Goal: Find contact information: Obtain details needed to contact an individual or organization

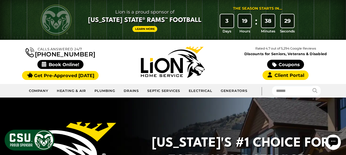
click at [44, 53] on div "Calls Answered 24/7 (970) 591-3998" at bounding box center [60, 62] width 113 height 34
drag, startPoint x: 110, startPoint y: 60, endPoint x: 95, endPoint y: 56, distance: 16.1
click at [110, 60] on div "Calls Answered 24/7 (970) 591-3998" at bounding box center [60, 62] width 113 height 34
drag, startPoint x: 90, startPoint y: 54, endPoint x: 42, endPoint y: 54, distance: 48.1
click at [42, 54] on div "Calls Answered 24/7 (970) 591-3998" at bounding box center [60, 62] width 113 height 34
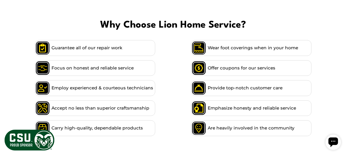
scroll to position [1630, 0]
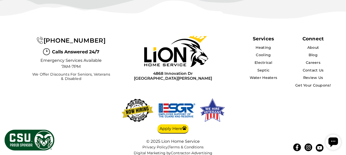
click at [76, 84] on div "(970) 591-3998 Calls Answered 24/7 Emergency Services Available 7AM-7PM We Offe…" at bounding box center [57, 62] width 115 height 69
drag, startPoint x: 107, startPoint y: 32, endPoint x: 44, endPoint y: 34, distance: 62.2
click at [44, 36] on div "[PHONE_NUMBER]" at bounding box center [71, 41] width 81 height 10
copy span "[PHONE_NUMBER]"
